Goal: Answer question/provide support: Answer question/provide support

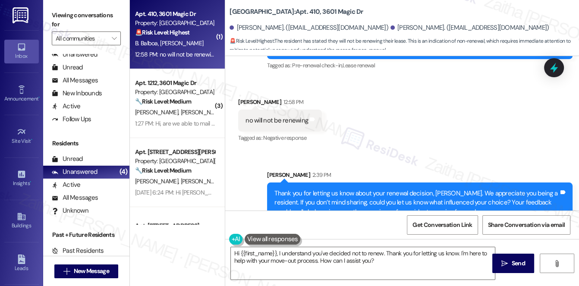
scroll to position [237, 0]
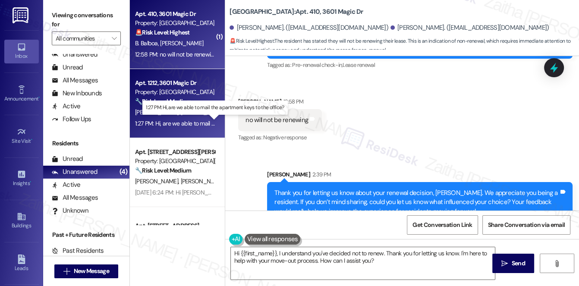
click at [194, 121] on div "1:27 PM: Hi, are we able to mail the apartment keys to the office? 1:27 PM: Hi,…" at bounding box center [215, 124] width 160 height 8
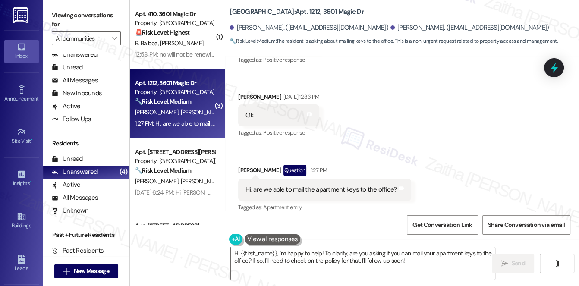
scroll to position [224, 0]
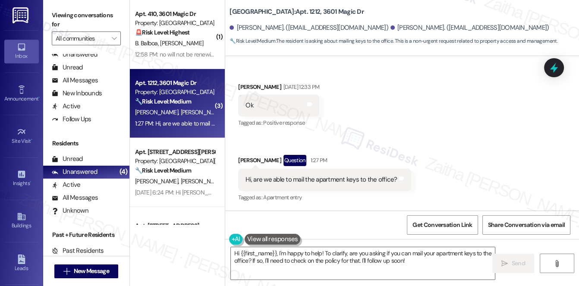
click at [241, 159] on div "[PERSON_NAME] Question 1:27 PM" at bounding box center [324, 162] width 173 height 14
copy div "Calli"
click at [264, 252] on textarea "Hi {{first_name}}, I'm happy to help! To clarify, are you asking if you can mai…" at bounding box center [363, 263] width 264 height 32
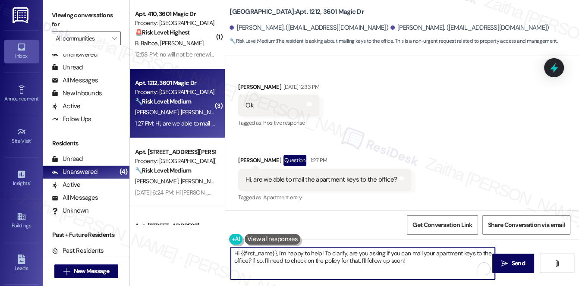
click at [264, 252] on textarea "Hi {{first_name}}, I'm happy to help! To clarify, are you asking if you can mai…" at bounding box center [363, 263] width 264 height 32
paste textarea "Calli"
type textarea "Hi [PERSON_NAME], I'm happy to help! To clarify, are you asking if you can mail…"
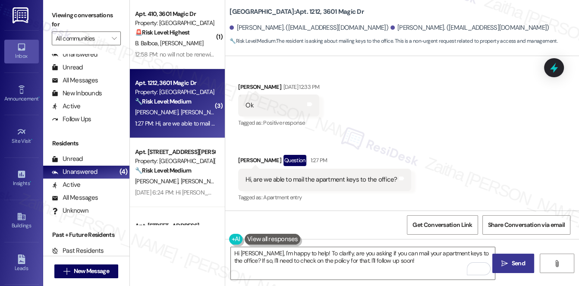
click at [517, 260] on span "Send" at bounding box center [518, 263] width 13 height 9
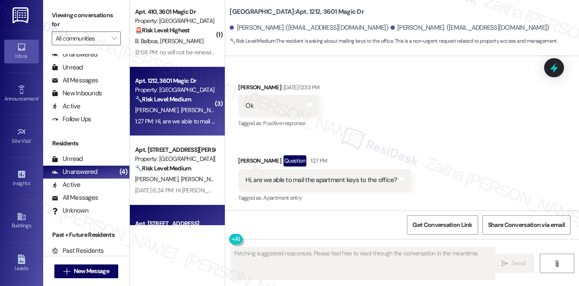
scroll to position [0, 0]
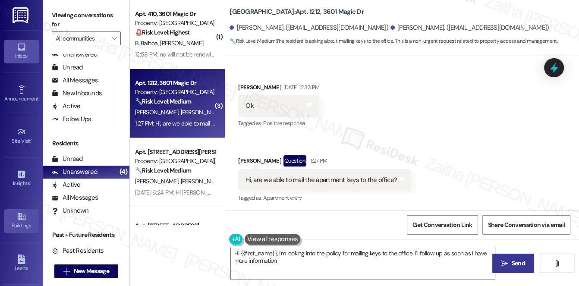
type textarea "Hi {{first_name}}, I'm looking into the policy for mailing keys to the office. …"
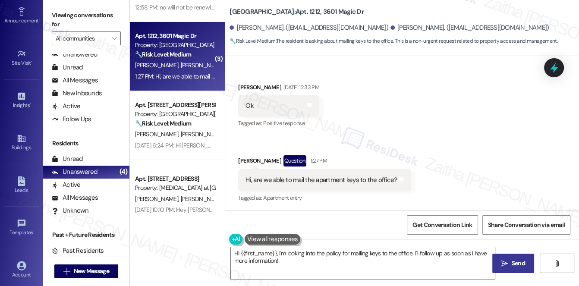
scroll to position [51, 0]
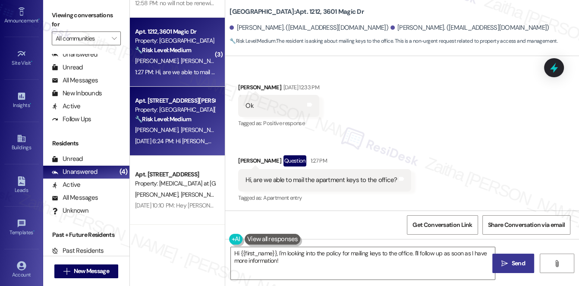
click at [195, 134] on div "[PERSON_NAME] [PERSON_NAME]" at bounding box center [175, 130] width 82 height 11
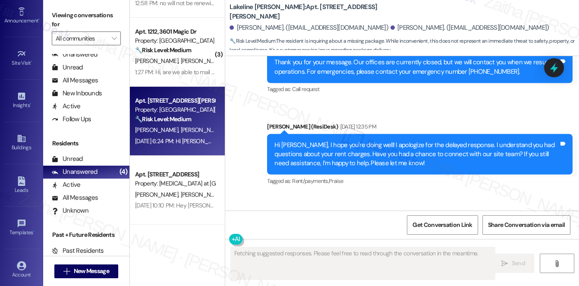
scroll to position [1581, 0]
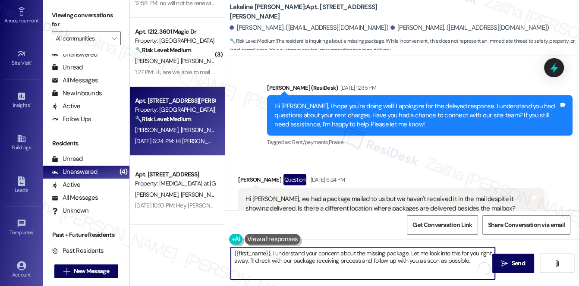
click at [233, 252] on textarea "{{first_name}}, I understand your concern about the missing package. Let me loo…" at bounding box center [363, 263] width 264 height 32
click at [246, 174] on div "[PERSON_NAME] Question [DATE] 6:24 PM" at bounding box center [390, 181] width 305 height 14
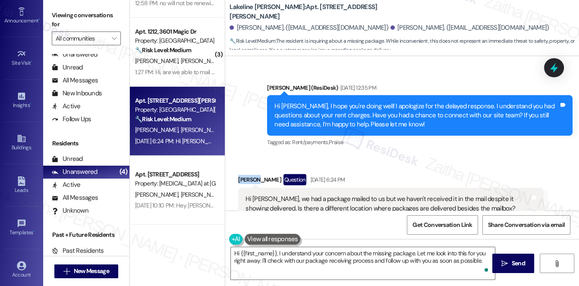
click at [246, 174] on div "[PERSON_NAME] Question [DATE] 6:24 PM" at bounding box center [390, 181] width 305 height 14
copy div "[PERSON_NAME]"
click at [263, 252] on textarea "Hi {{first_name}}, I understand your concern about the missing package. Let me …" at bounding box center [363, 263] width 264 height 32
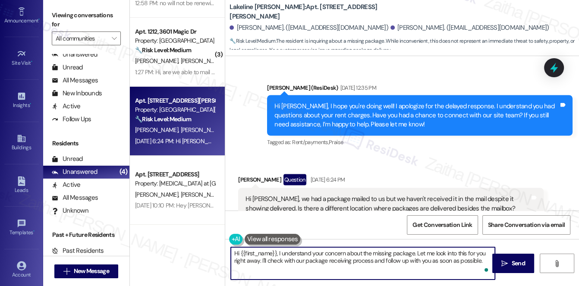
click at [263, 252] on textarea "Hi {{first_name}}, I understand your concern about the missing package. Let me …" at bounding box center [363, 263] width 264 height 32
paste textarea "[PERSON_NAME]"
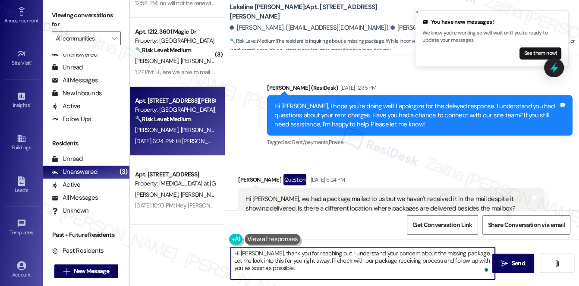
click at [305, 261] on textarea "Hi [PERSON_NAME], thank you for reaching out. I understand your concern about t…" at bounding box center [363, 263] width 264 height 32
click at [240, 268] on textarea "Hi [PERSON_NAME], thank you for reaching out. I understand your concern about t…" at bounding box center [363, 263] width 264 height 32
type textarea "Hi [PERSON_NAME], thank you for reaching out. I understand your concern about t…"
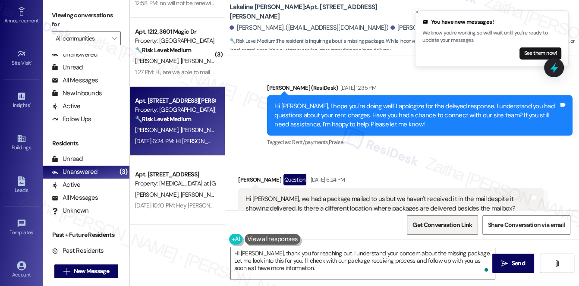
drag, startPoint x: 514, startPoint y: 264, endPoint x: 473, endPoint y: 230, distance: 53.3
click at [515, 264] on span "Send" at bounding box center [518, 263] width 13 height 9
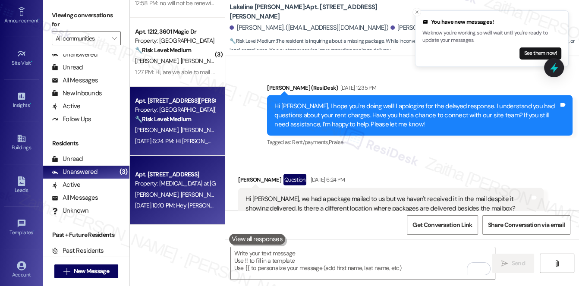
click at [160, 199] on div "[PERSON_NAME] [PERSON_NAME] [PERSON_NAME] [PERSON_NAME]" at bounding box center [175, 194] width 82 height 11
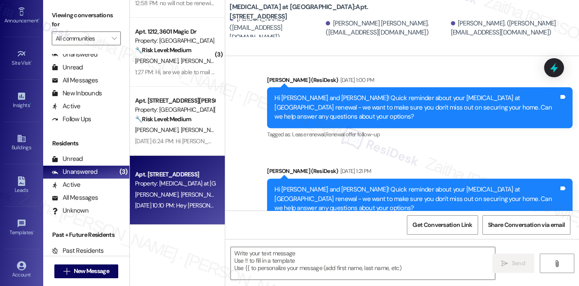
type textarea "Fetching suggested responses. Please feel free to read through the conversation…"
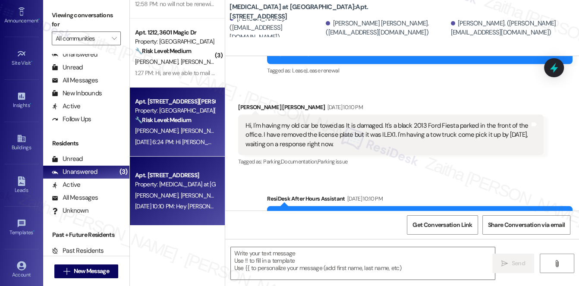
scroll to position [51, 0]
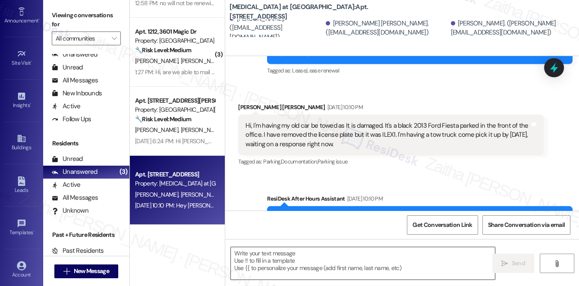
click at [268, 258] on textarea at bounding box center [363, 263] width 264 height 32
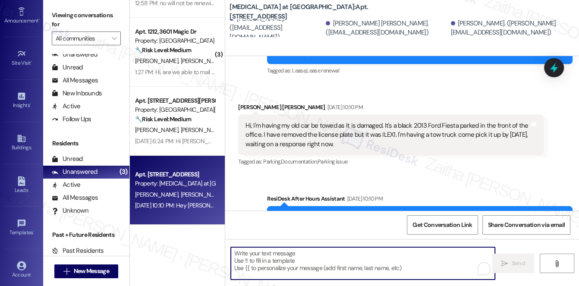
paste textarea "Hi {{first_name}}, just checking in to see how you're doing. Please don't hesit…"
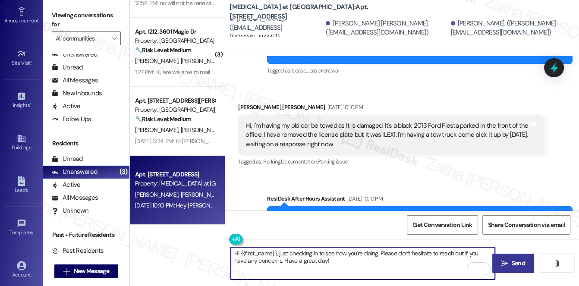
type textarea "Hi {{first_name}}, just checking in to see how you're doing. Please don't hesit…"
click at [505, 261] on icon "" at bounding box center [504, 263] width 6 height 7
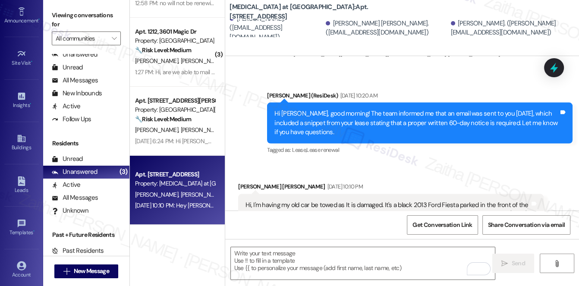
scroll to position [1846, 0]
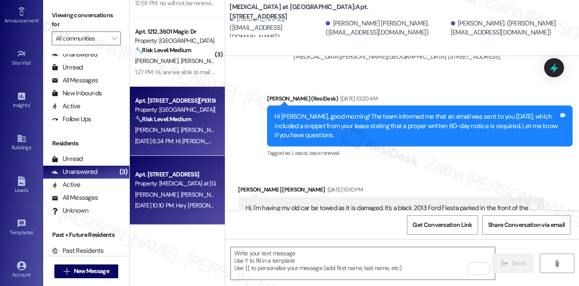
click at [199, 132] on div "[PERSON_NAME] [PERSON_NAME]" at bounding box center [175, 130] width 82 height 11
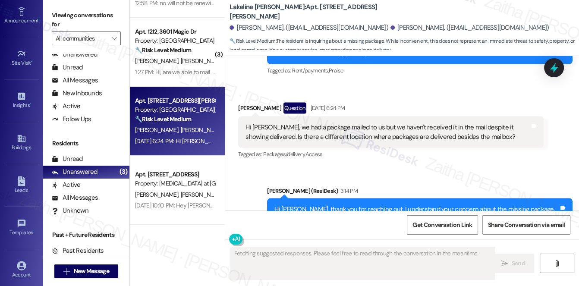
scroll to position [1672, 0]
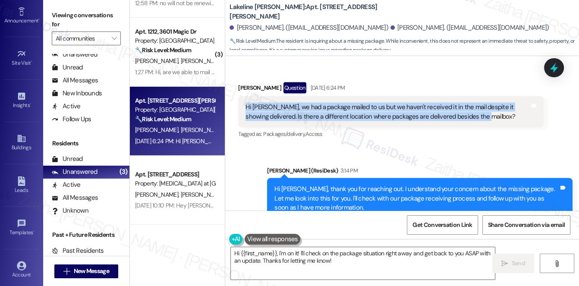
drag, startPoint x: 244, startPoint y: 77, endPoint x: 485, endPoint y: 92, distance: 241.6
click at [485, 103] on div "Hi [PERSON_NAME], we had a package mailed to us but we haven't received it in t…" at bounding box center [388, 112] width 286 height 19
copy div "Hi [PERSON_NAME], we had a package mailed to us but we haven't received it in t…"
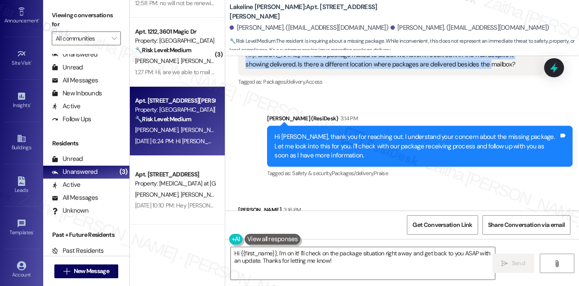
scroll to position [1733, 0]
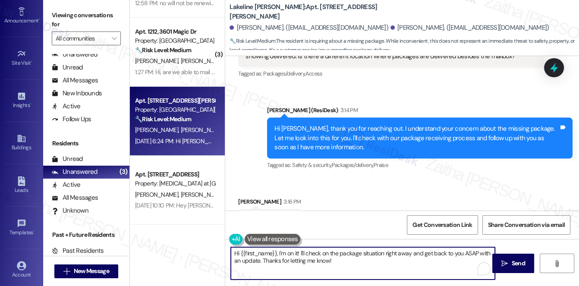
drag, startPoint x: 234, startPoint y: 254, endPoint x: 359, endPoint y: 268, distance: 125.5
click at [359, 268] on textarea "Hi {{first_name}}, I'm on it! I'll check on the package situation right away an…" at bounding box center [363, 263] width 264 height 32
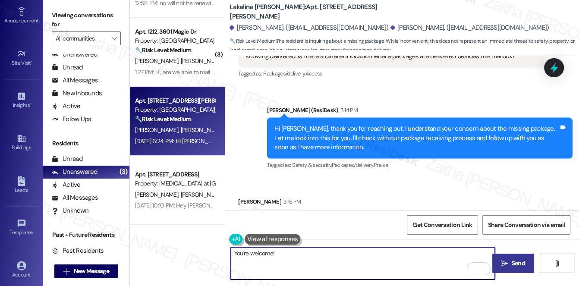
type textarea "You're welcome!"
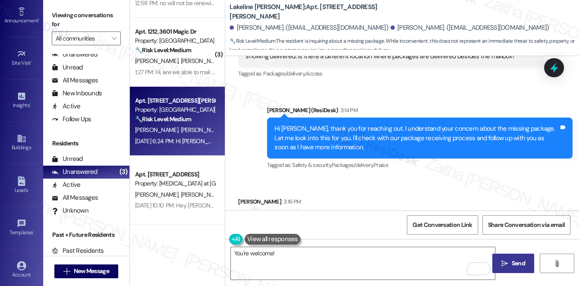
click at [520, 264] on span "Send" at bounding box center [518, 263] width 13 height 9
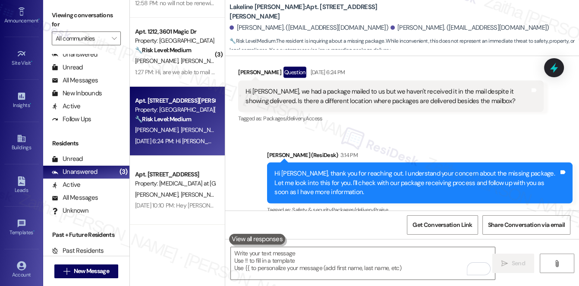
scroll to position [1675, 0]
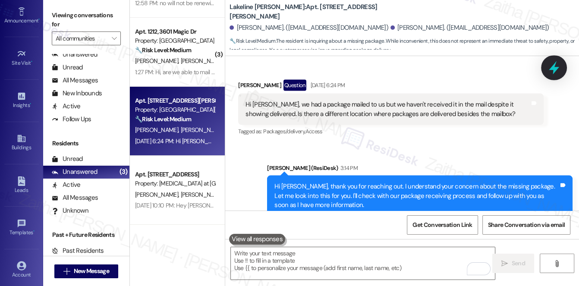
click at [549, 69] on icon at bounding box center [554, 67] width 15 height 15
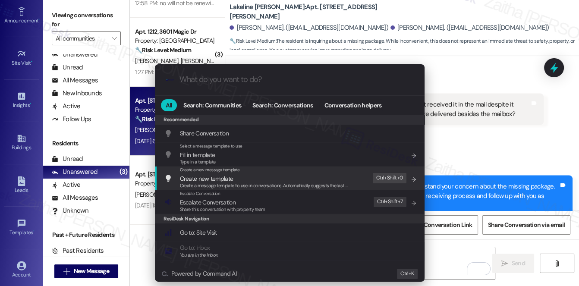
click at [511, 120] on div ".cls-1{fill:#0a055f;}.cls-2{fill:#0cc4c4;} resideskLogoBlueOrange All Search: C…" at bounding box center [289, 143] width 579 height 286
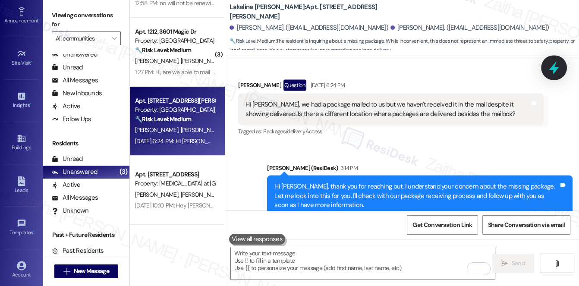
click at [554, 70] on icon at bounding box center [554, 67] width 10 height 13
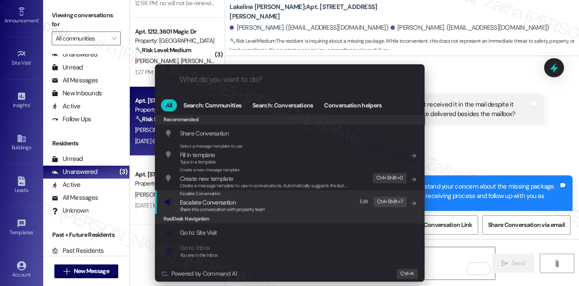
click at [204, 202] on span "Escalate Conversation" at bounding box center [208, 202] width 56 height 8
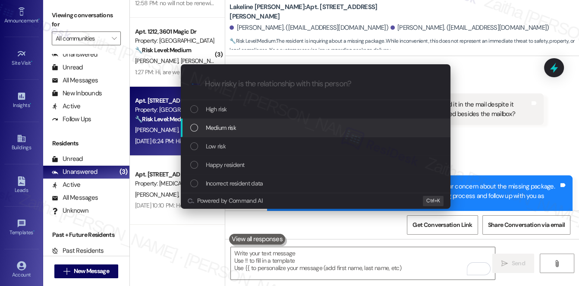
click at [226, 125] on span "Medium risk" at bounding box center [221, 127] width 30 height 9
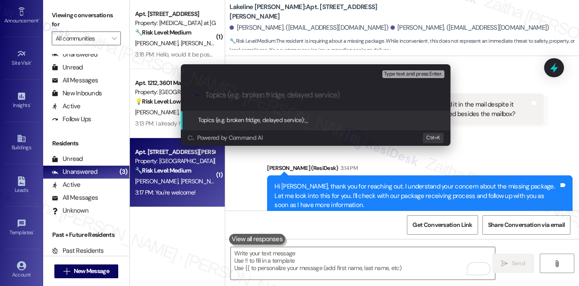
scroll to position [0, 0]
paste input "Resident Inquiry: Missing Delivered Package"
type input "Resident Inquiry: Missing Delivered Package"
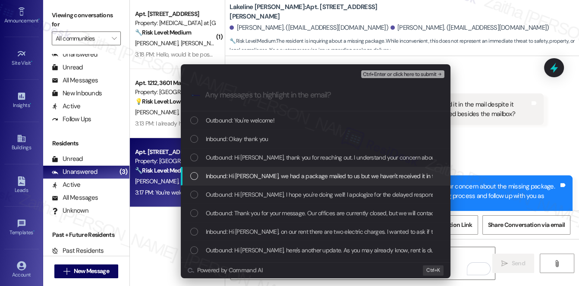
click at [264, 176] on span "Inbound: Hi [PERSON_NAME], we had a package mailed to us but we haven't receive…" at bounding box center [465, 175] width 519 height 9
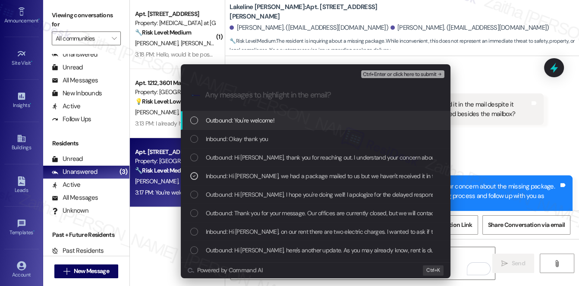
click at [406, 76] on span "Ctrl+Enter or click here to submit" at bounding box center [400, 75] width 74 height 6
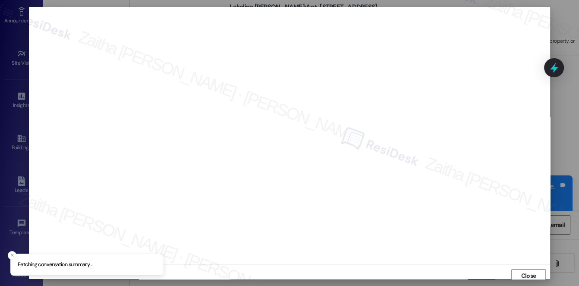
scroll to position [3, 0]
drag, startPoint x: 515, startPoint y: 272, endPoint x: 516, endPoint y: 263, distance: 8.6
click at [515, 271] on button "Close" at bounding box center [528, 273] width 35 height 14
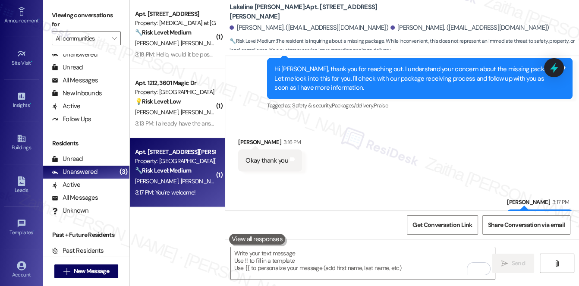
scroll to position [1793, 0]
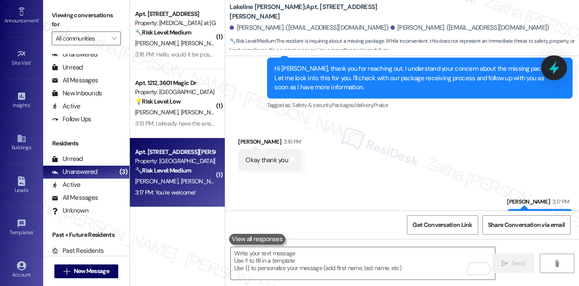
click at [549, 67] on icon at bounding box center [554, 67] width 15 height 15
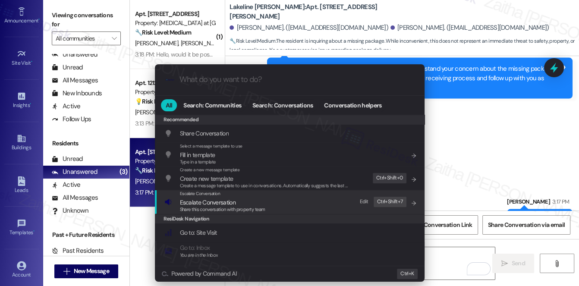
click at [222, 202] on span "Escalate Conversation" at bounding box center [208, 202] width 56 height 8
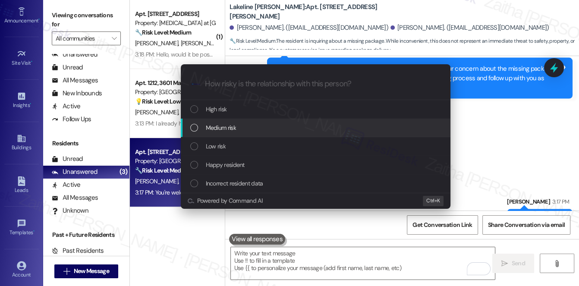
click at [246, 129] on div "Medium risk" at bounding box center [316, 127] width 252 height 9
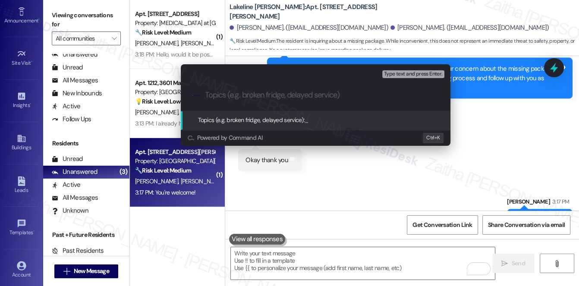
paste input "Resident Inquiry: Missing Delivered Package"
type input "Resident Inquiry: Missing Delivered Package"
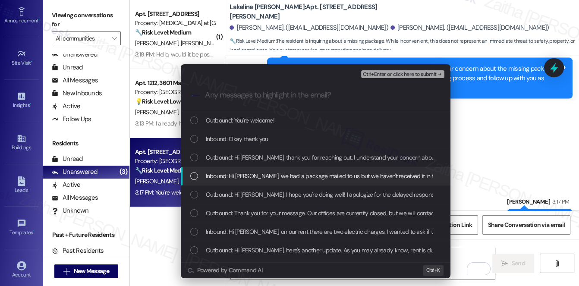
click at [263, 171] on span "Inbound: Hi [PERSON_NAME], we had a package mailed to us but we haven't receive…" at bounding box center [465, 175] width 519 height 9
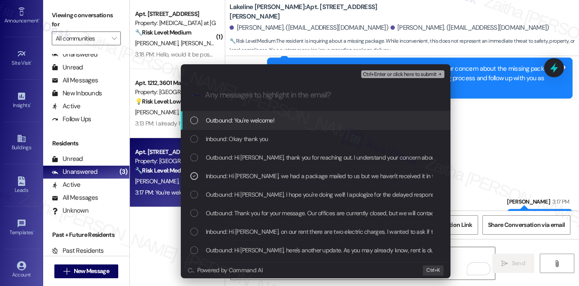
click at [381, 76] on span "Ctrl+Enter or click here to submit" at bounding box center [400, 75] width 74 height 6
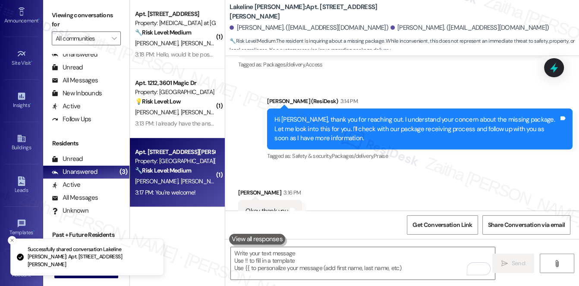
scroll to position [1732, 0]
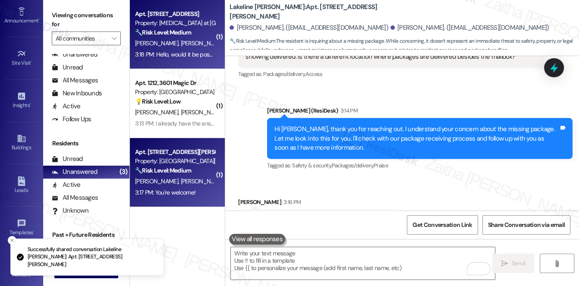
click at [183, 47] on span "[PERSON_NAME] [PERSON_NAME]" at bounding box center [226, 43] width 90 height 8
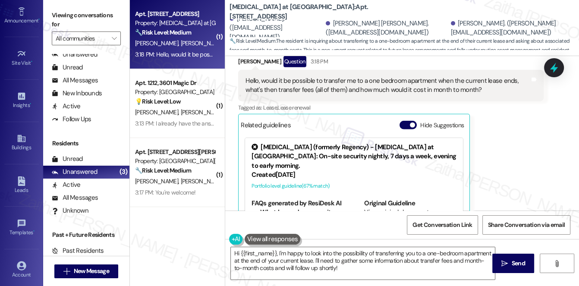
scroll to position [2231, 0]
click at [406, 120] on button "Hide Suggestions" at bounding box center [408, 124] width 17 height 9
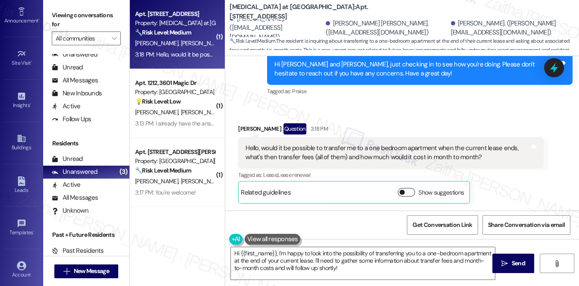
scroll to position [2116, 0]
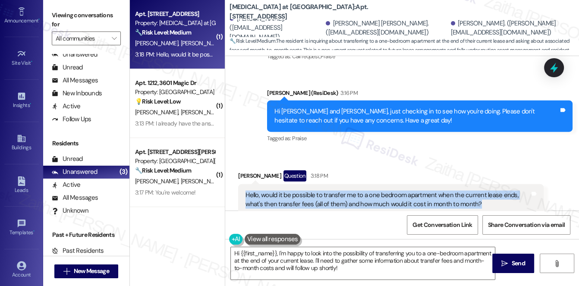
drag, startPoint x: 244, startPoint y: 148, endPoint x: 497, endPoint y: 160, distance: 253.1
click at [497, 191] on div "Hello, would it be possible to transfer me to a one bedroom apartment when the …" at bounding box center [388, 200] width 286 height 19
copy div "Hello, would it be possible to transfer me to a one bedroom apartment when the …"
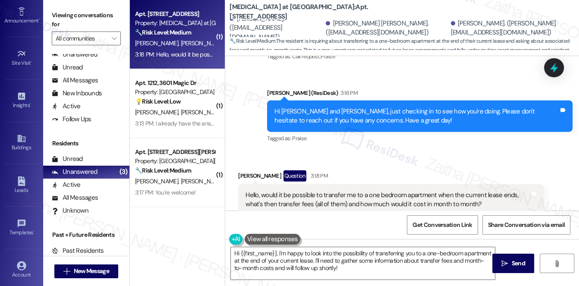
drag, startPoint x: 403, startPoint y: 125, endPoint x: 399, endPoint y: 146, distance: 21.4
click at [403, 170] on div "[PERSON_NAME] Question 3:18 PM" at bounding box center [390, 177] width 305 height 14
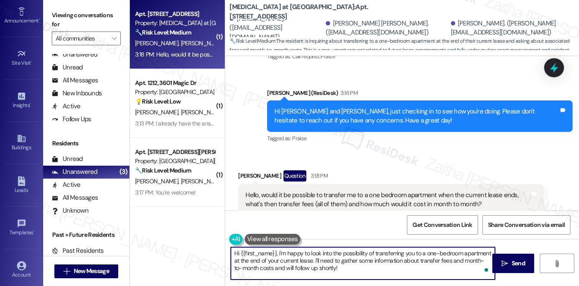
drag, startPoint x: 278, startPoint y: 254, endPoint x: 230, endPoint y: 250, distance: 47.6
click at [231, 250] on textarea "Hi {{first_name}}, I'm happy to look into the possibility of transferring you t…" at bounding box center [363, 263] width 264 height 32
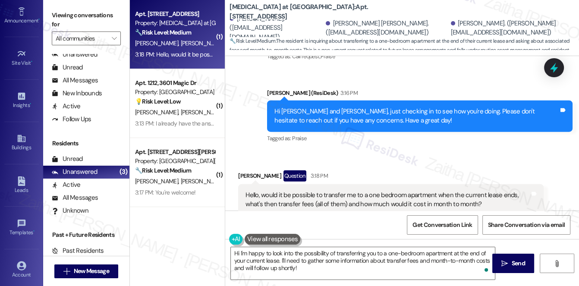
click at [251, 170] on div "[PERSON_NAME] Question 3:18 PM" at bounding box center [390, 177] width 305 height 14
copy div "Antonie"
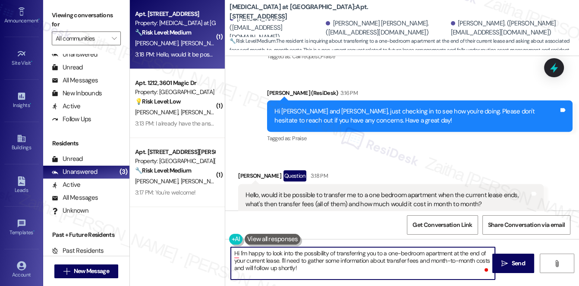
click at [240, 252] on textarea "Hi I'm happy to look into the possibility of transferring you to a one-bedroom …" at bounding box center [363, 263] width 264 height 32
paste textarea "Antonie"
click at [318, 268] on textarea "Hi [PERSON_NAME]! I'm happy to look into the possibility of transferring you to…" at bounding box center [363, 263] width 264 height 32
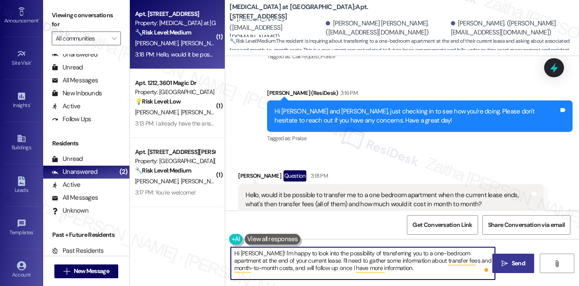
type textarea "Hi [PERSON_NAME]! I'm happy to look into the possibility of transferring you to…"
click at [521, 264] on span "Send" at bounding box center [518, 263] width 13 height 9
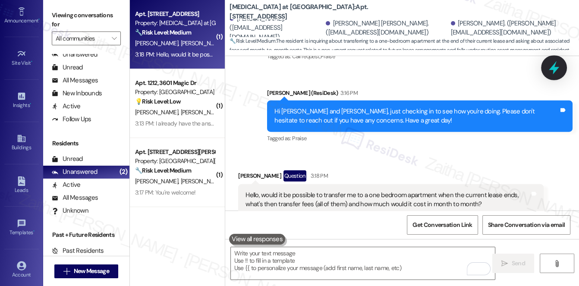
click at [553, 69] on icon at bounding box center [554, 67] width 10 height 13
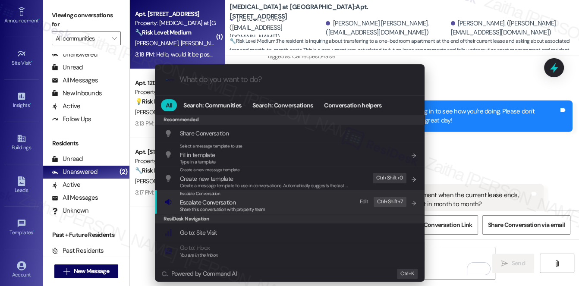
click at [218, 202] on span "Escalate Conversation" at bounding box center [208, 202] width 56 height 8
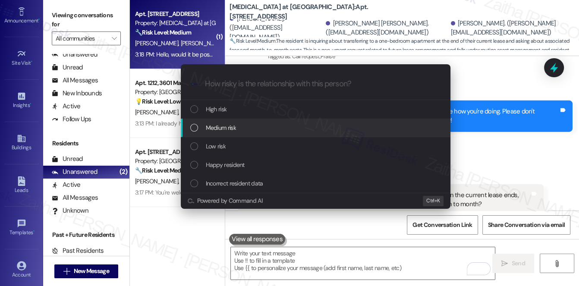
click at [230, 128] on span "Medium risk" at bounding box center [221, 127] width 30 height 9
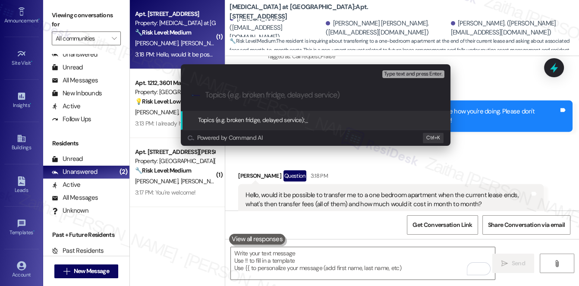
paste input "Resident Inquiry: One-Bedroom Transfer & Fees"
type input "Resident Inquiry: One-Bedroom Transfer & Fees"
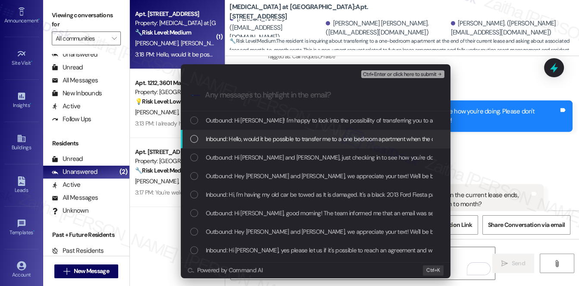
click at [284, 136] on span "Inbound: Hello, would it be possible to transfer me to a one bedroom apartment …" at bounding box center [451, 138] width 490 height 9
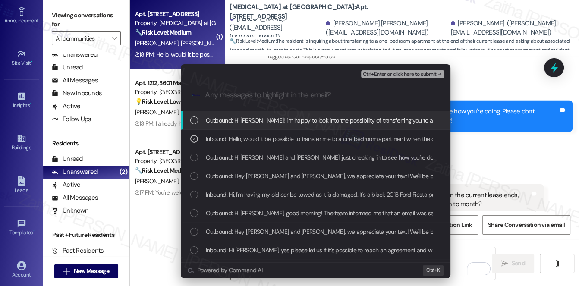
click at [390, 75] on span "Ctrl+Enter or click here to submit" at bounding box center [400, 75] width 74 height 6
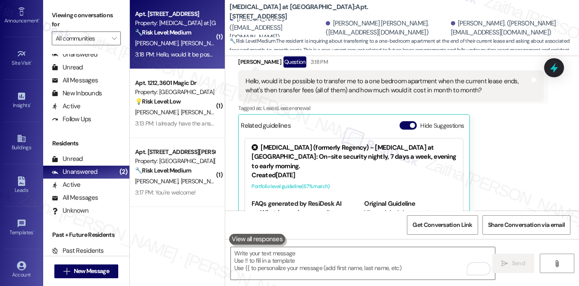
scroll to position [2230, 0]
click at [199, 111] on div "[PERSON_NAME] [PERSON_NAME]" at bounding box center [175, 112] width 82 height 11
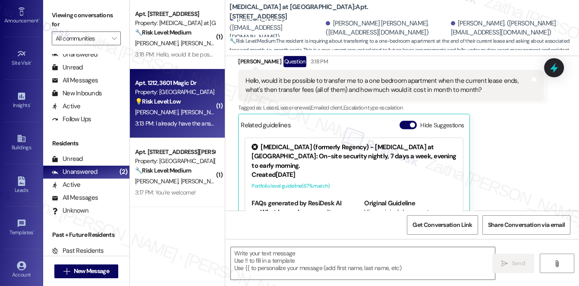
type textarea "Fetching suggested responses. Please feel free to read through the conversation…"
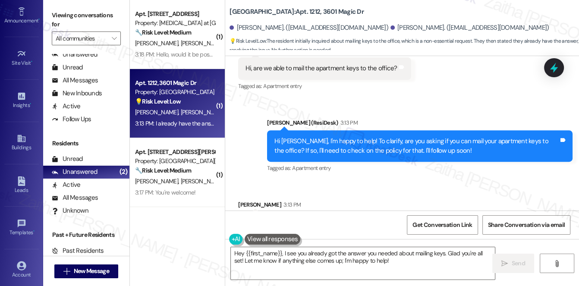
scroll to position [379, 0]
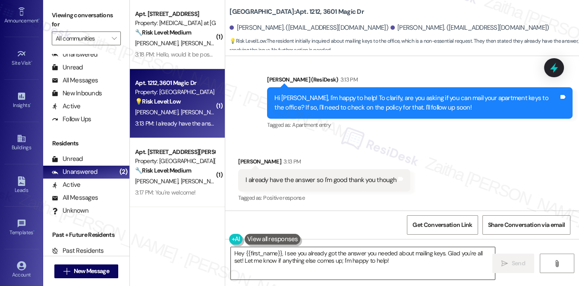
click at [239, 251] on textarea "Hey {{first_name}}, I see you already got the answer you needed about mailing k…" at bounding box center [363, 263] width 264 height 32
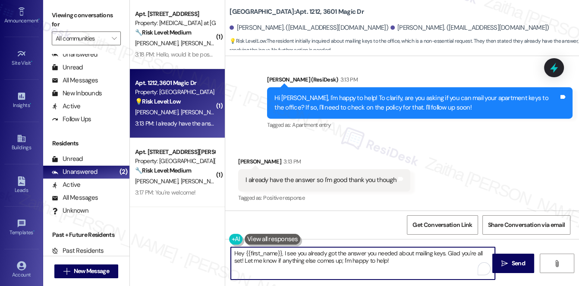
click at [239, 252] on textarea "Hey {{first_name}}, I see you already got the answer you needed about mailing k…" at bounding box center [363, 263] width 264 height 32
click at [242, 161] on div "[PERSON_NAME] 3:13 PM" at bounding box center [324, 163] width 172 height 12
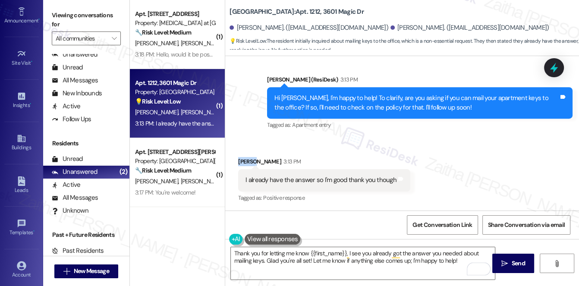
click at [242, 161] on div "[PERSON_NAME] 3:13 PM" at bounding box center [324, 163] width 172 height 12
copy div "Calli"
click at [334, 252] on textarea "Thank you for letting me know {{first_name}}, I see you already got the answer …" at bounding box center [363, 263] width 264 height 32
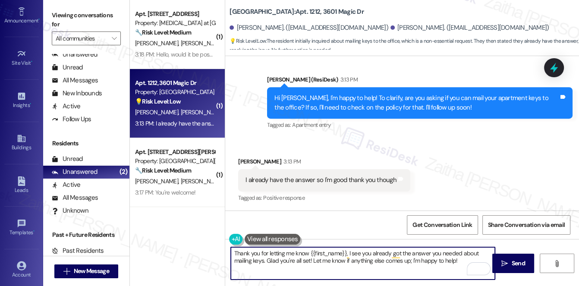
click at [334, 252] on textarea "Thank you for letting me know {{first_name}}, I see you already got the answer …" at bounding box center [363, 263] width 264 height 32
paste textarea "Calli"
type textarea "Thank you for letting me know, [PERSON_NAME]. I see you already got the answer …"
click at [518, 261] on span "Send" at bounding box center [518, 263] width 13 height 9
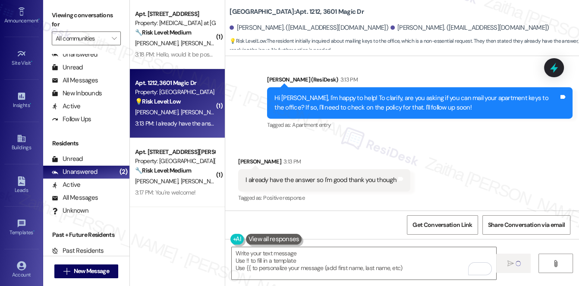
type textarea "Fetching suggested responses. Please feel free to read through the conversation…"
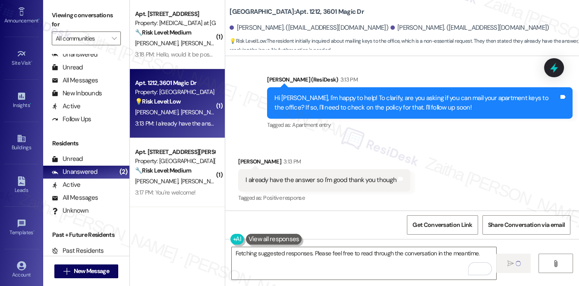
scroll to position [378, 0]
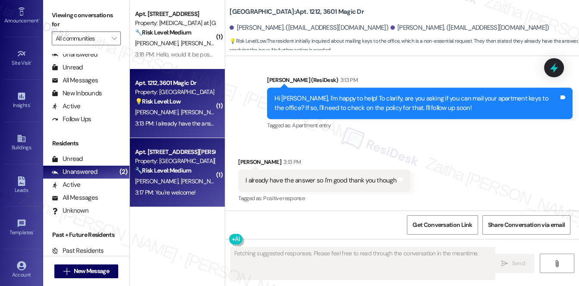
click at [197, 183] on div "[PERSON_NAME] [PERSON_NAME]" at bounding box center [175, 181] width 82 height 11
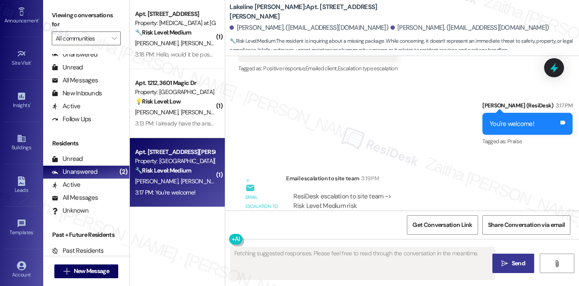
scroll to position [1924, 0]
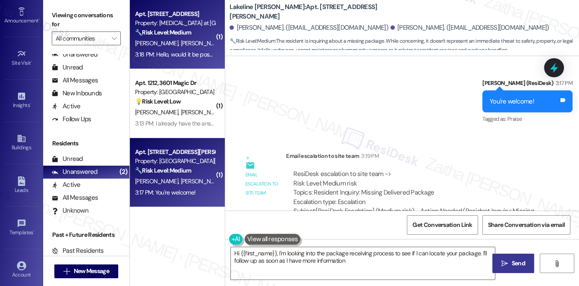
type textarea "Hi {{first_name}}, I'm looking into the package receiving process to see if I c…"
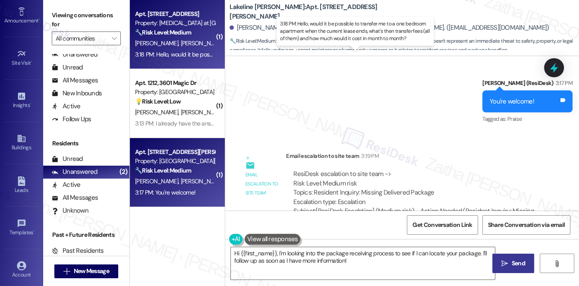
click at [193, 52] on div "3:18 PM: Hello, would it be possible to transfer me to a one bedroom apartment …" at bounding box center [379, 54] width 488 height 8
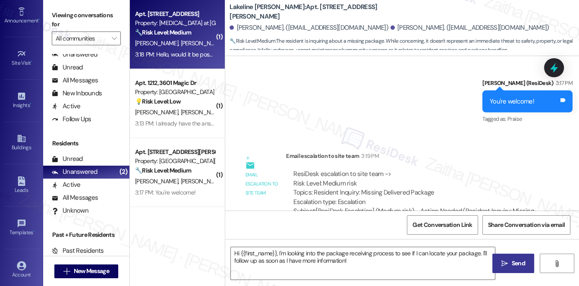
type textarea "Fetching suggested responses. Please feel free to read through the conversation…"
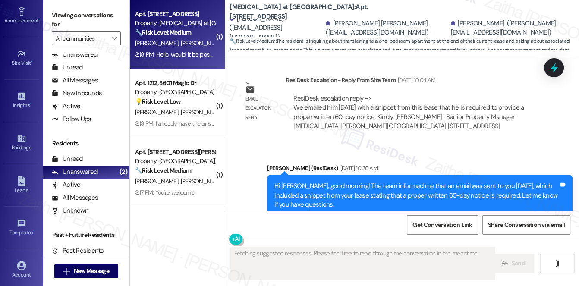
scroll to position [1745, 0]
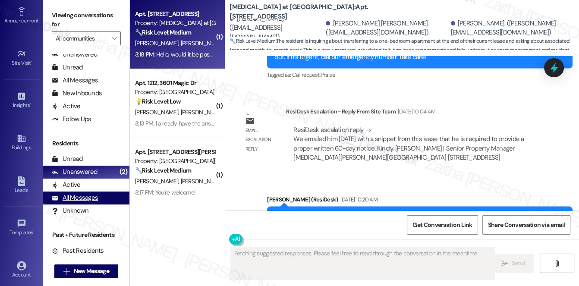
click at [84, 196] on div "All Messages" at bounding box center [75, 197] width 46 height 9
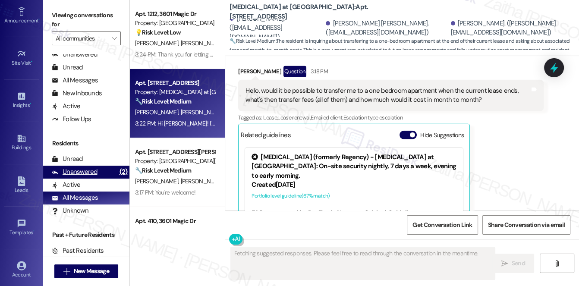
scroll to position [2230, 0]
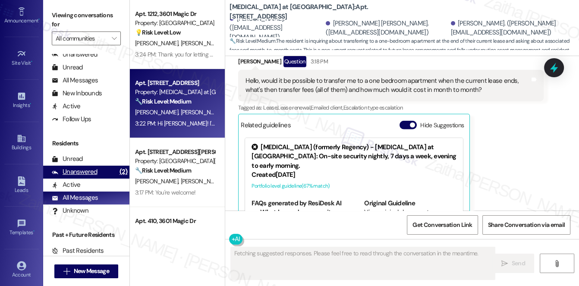
click at [79, 169] on div "Unanswered" at bounding box center [75, 171] width 46 height 9
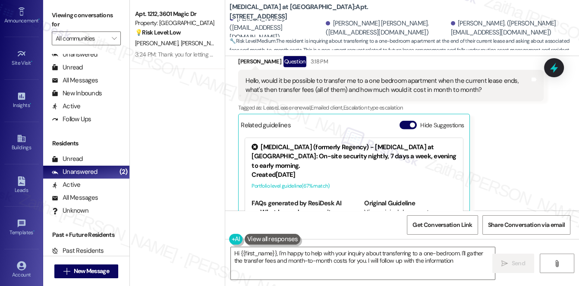
type textarea "Hi {{first_name}}, I'm happy to help with your inquiry about transferring to a …"
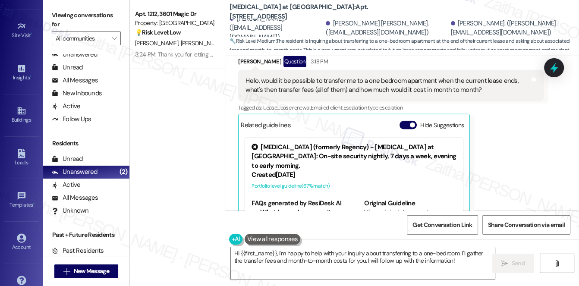
scroll to position [122, 0]
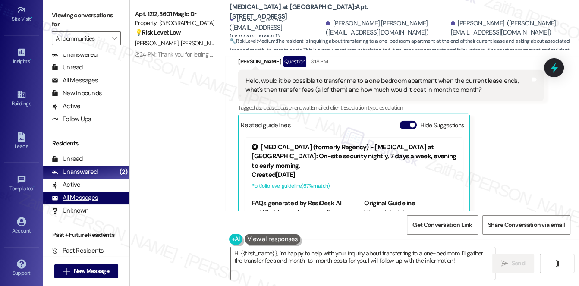
click at [85, 201] on div "All Messages" at bounding box center [75, 197] width 46 height 9
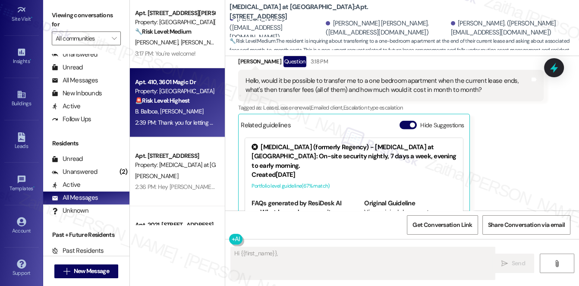
scroll to position [157, 0]
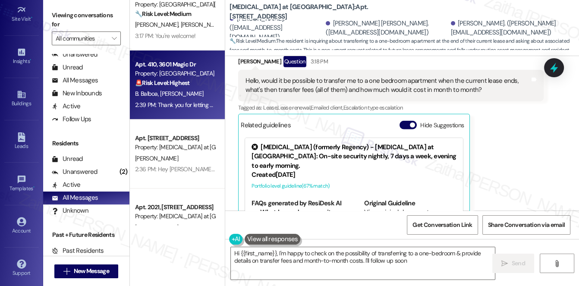
type textarea "Hi {{first_name}}, I'm happy to check on the possibility of transferring to a o…"
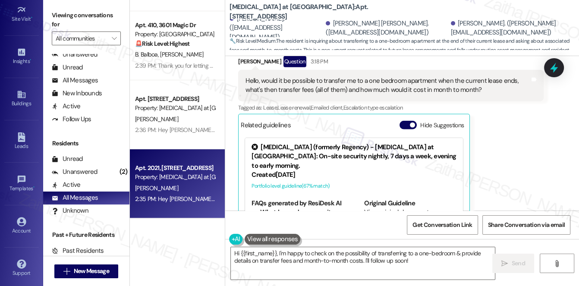
scroll to position [235, 0]
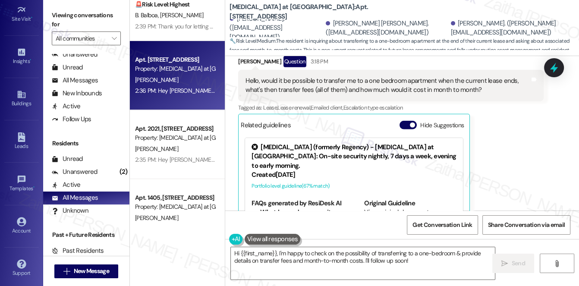
click at [185, 81] on div "[PERSON_NAME]" at bounding box center [175, 80] width 82 height 11
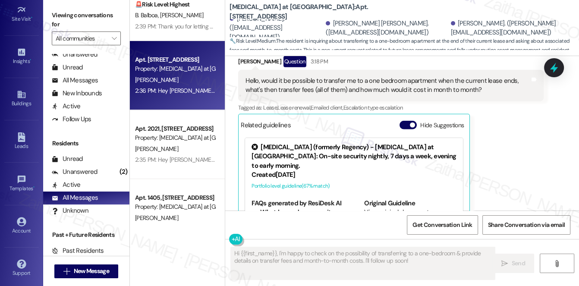
type textarea "Fetching suggested responses. Please feel free to read through the conversation…"
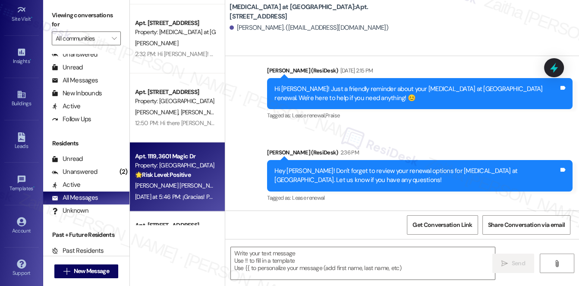
scroll to position [510, 0]
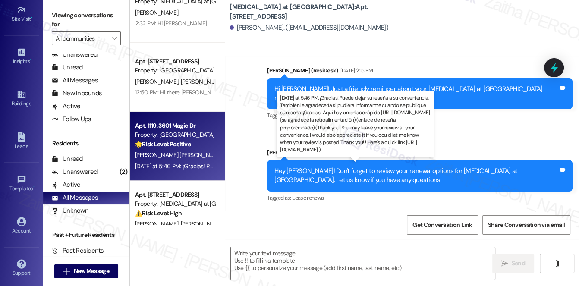
type textarea "Fetching suggested responses. Please feel free to read through the conversation…"
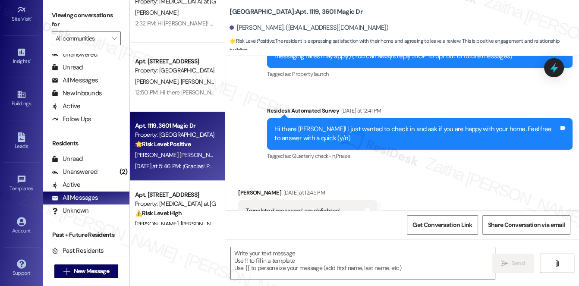
type textarea "Fetching suggested responses. Please feel free to read through the conversation…"
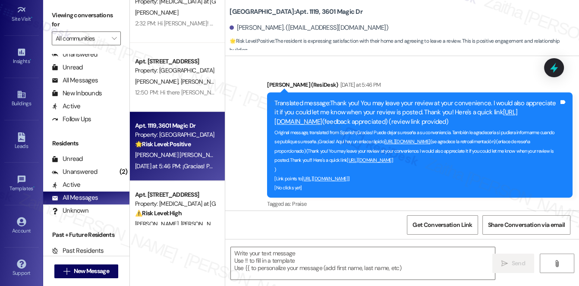
scroll to position [535, 0]
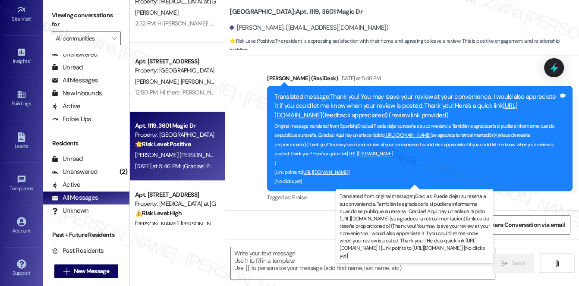
click at [348, 171] on link "[URL][DOMAIN_NAME]" at bounding box center [325, 172] width 46 height 6
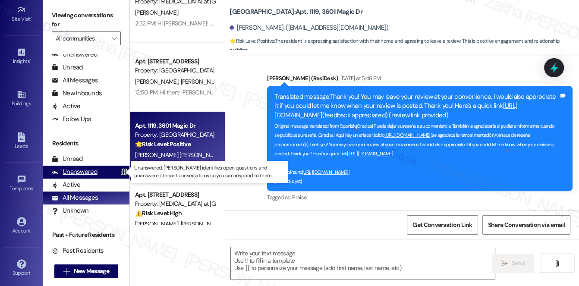
click at [76, 173] on div "Unanswered" at bounding box center [75, 171] width 46 height 9
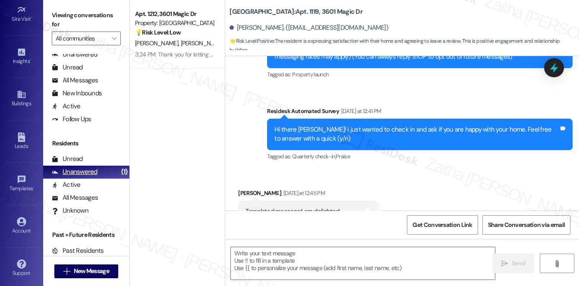
type textarea "Fetching suggested responses. Please feel free to read through the conversation…"
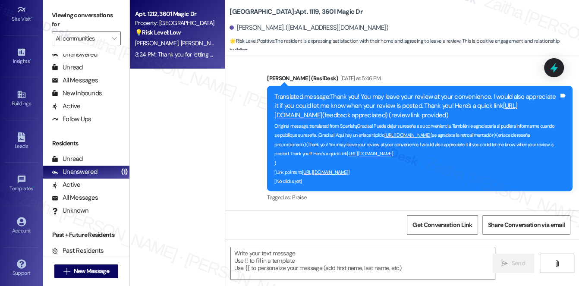
click at [192, 44] on div "[PERSON_NAME] [PERSON_NAME]" at bounding box center [175, 43] width 82 height 11
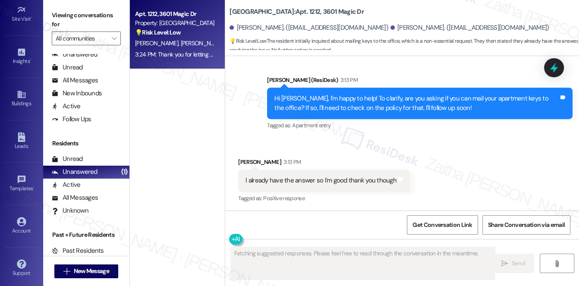
scroll to position [461, 0]
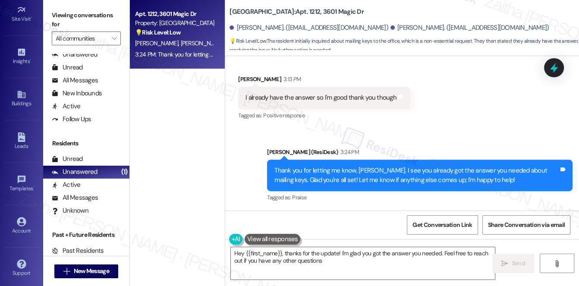
type textarea "Hey {{first_name}}, thanks for the update! I'm glad you got the answer you need…"
click at [27, 220] on link "Account" at bounding box center [21, 225] width 35 height 23
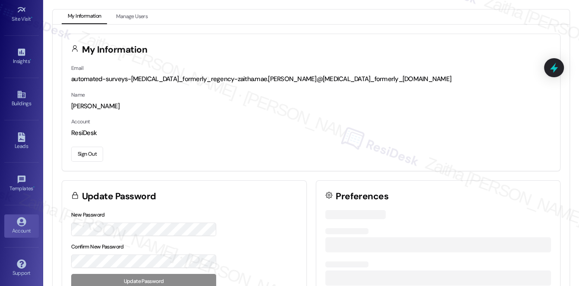
click at [88, 151] on button "Sign Out" at bounding box center [87, 154] width 32 height 15
